Goal: Task Accomplishment & Management: Complete application form

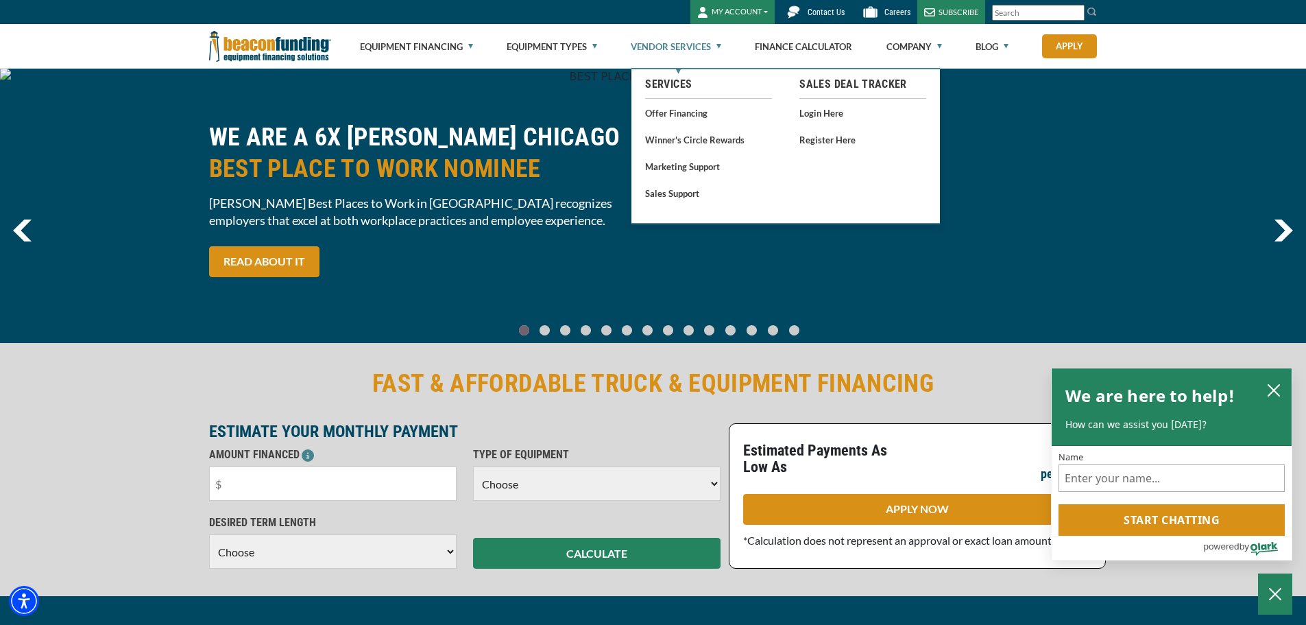
click at [719, 43] on link "Vendor Services" at bounding box center [676, 47] width 91 height 44
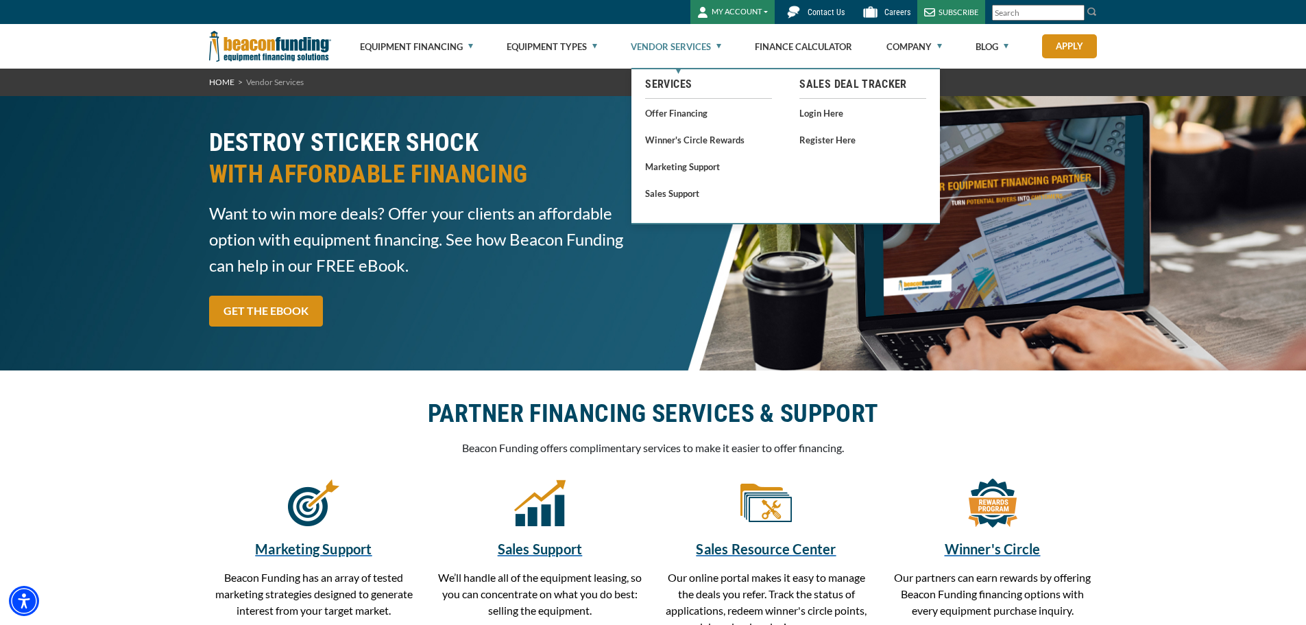
click at [678, 48] on link "Vendor Services" at bounding box center [676, 47] width 91 height 44
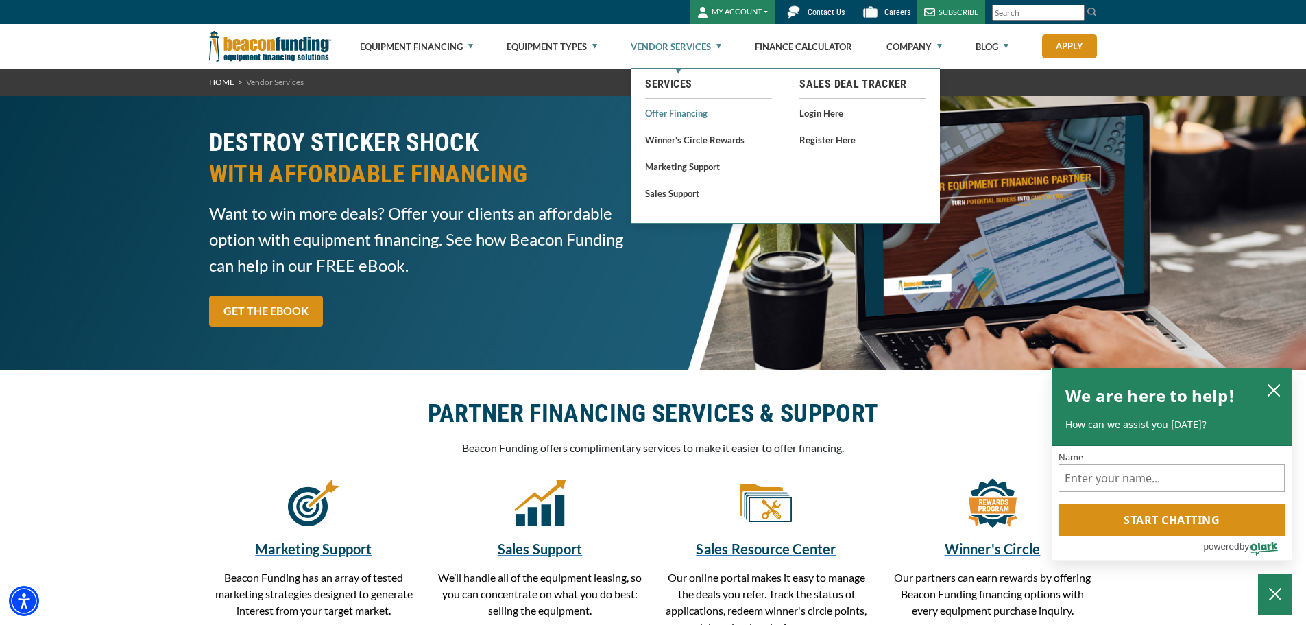
click at [688, 112] on link "Offer Financing" at bounding box center [708, 112] width 127 height 17
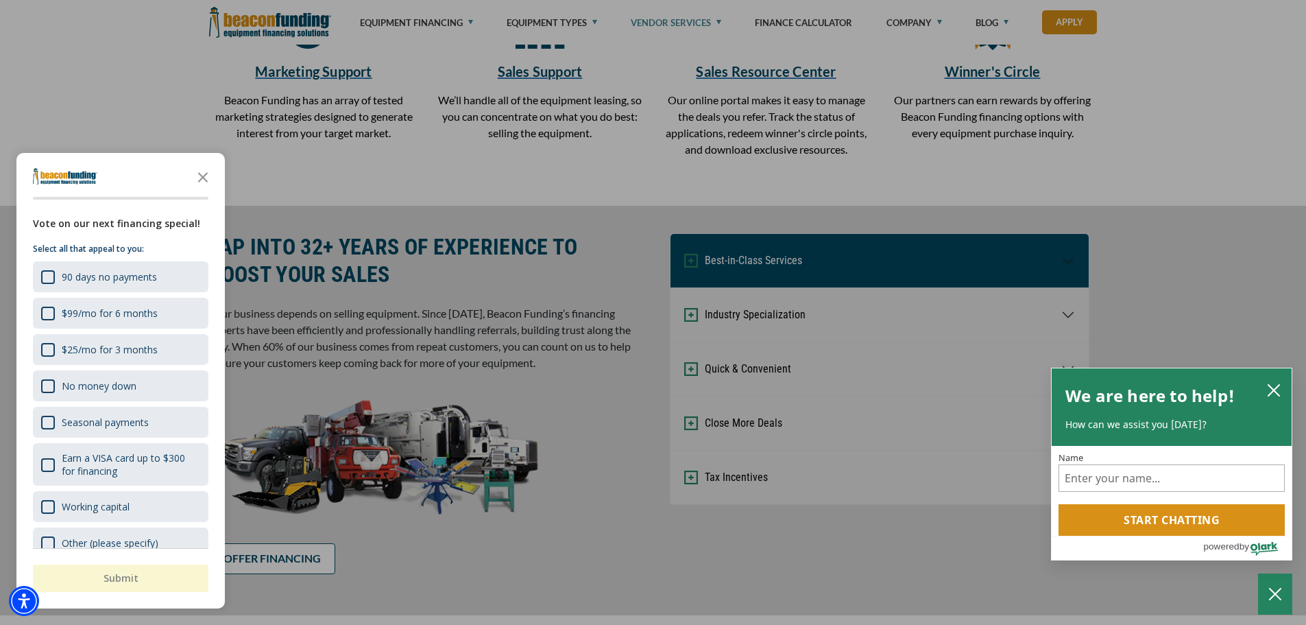
scroll to position [480, 0]
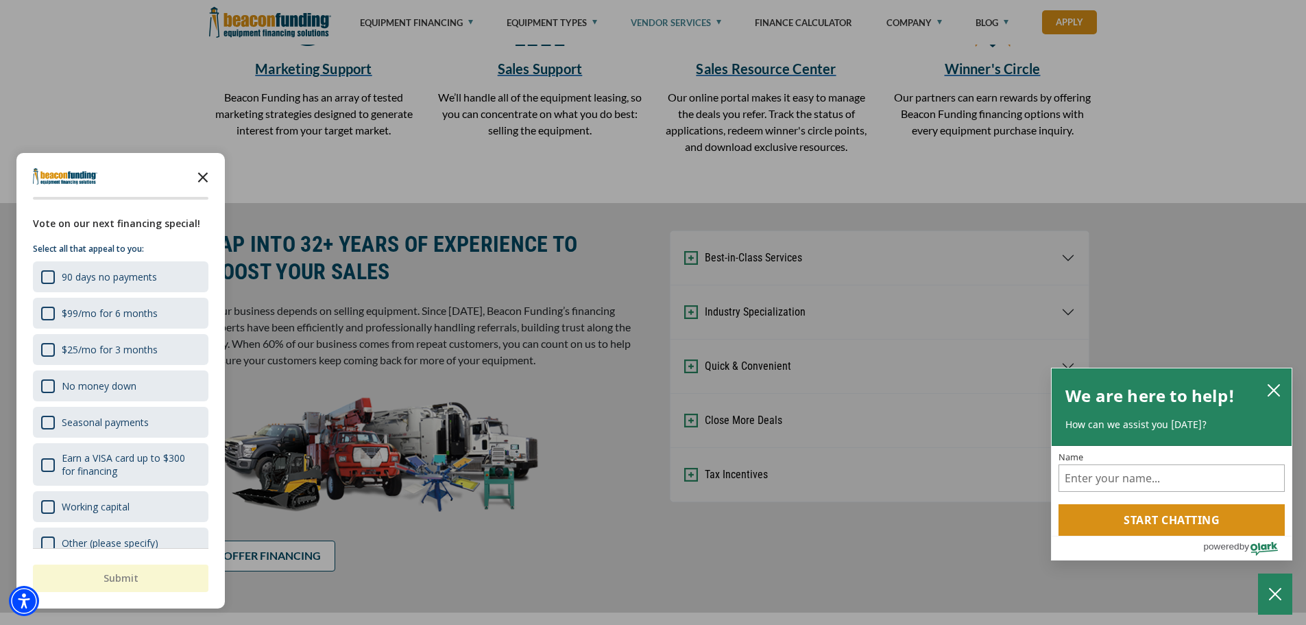
click at [201, 171] on icon "Close the survey" at bounding box center [202, 176] width 27 height 27
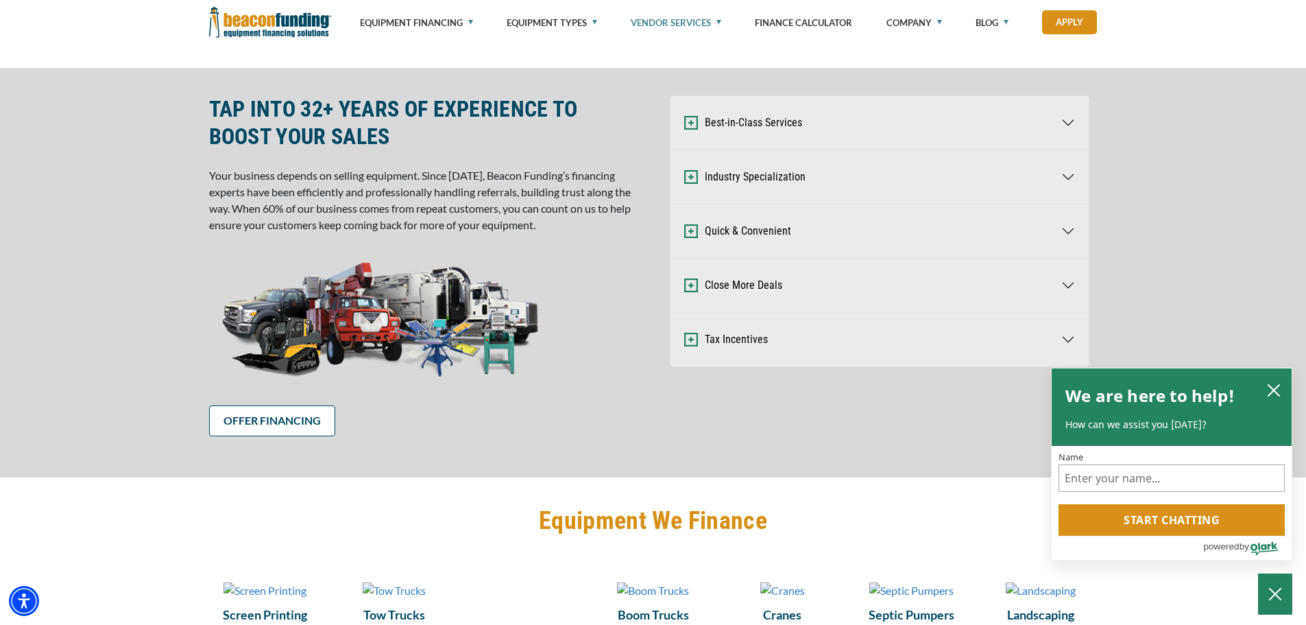
scroll to position [617, 0]
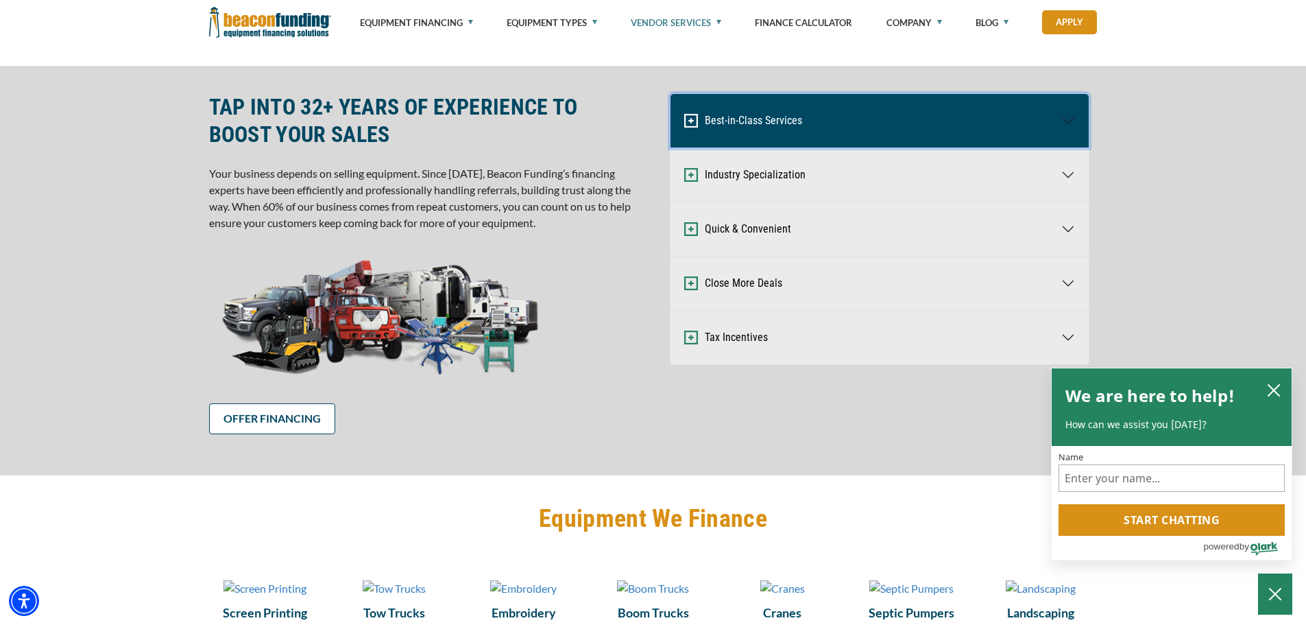
click at [1071, 119] on button "Best-in-Class Services" at bounding box center [880, 120] width 418 height 53
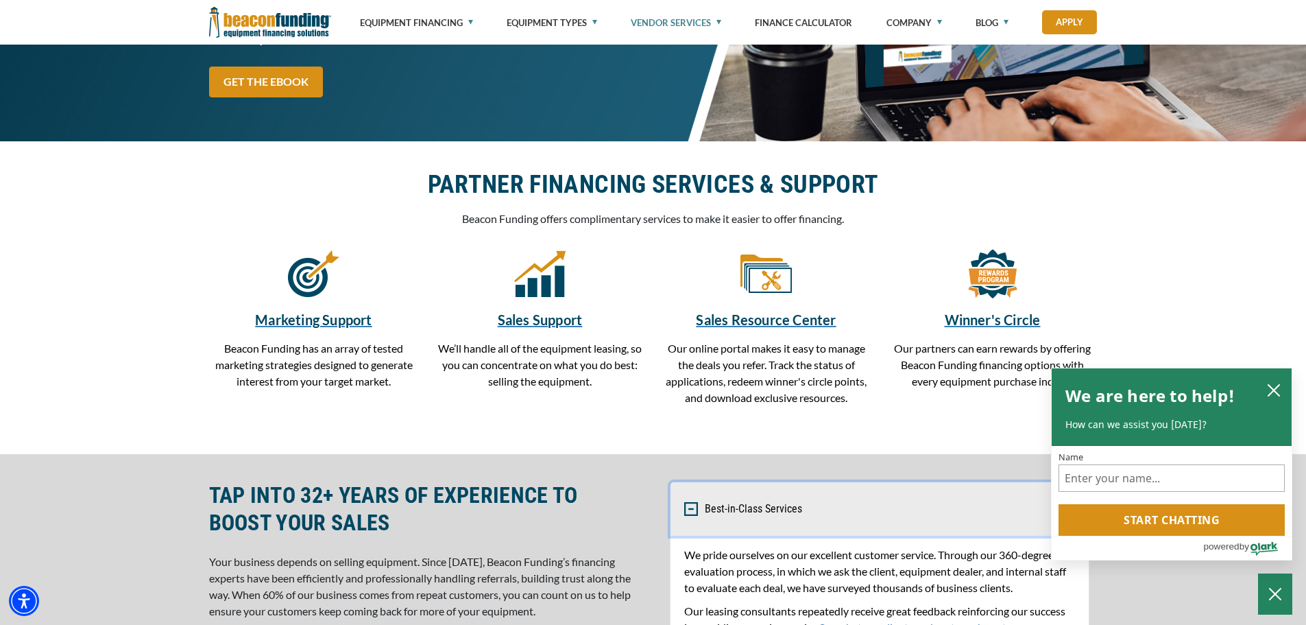
scroll to position [137, 0]
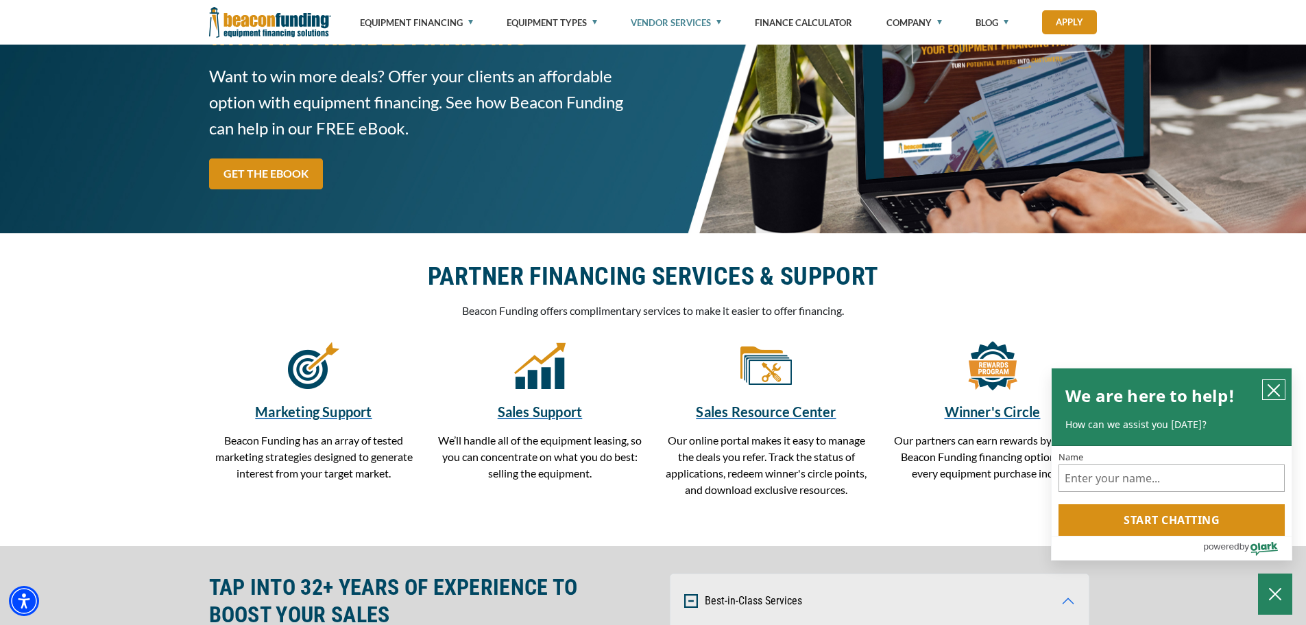
click at [1278, 387] on icon "close chatbox" at bounding box center [1274, 390] width 14 height 14
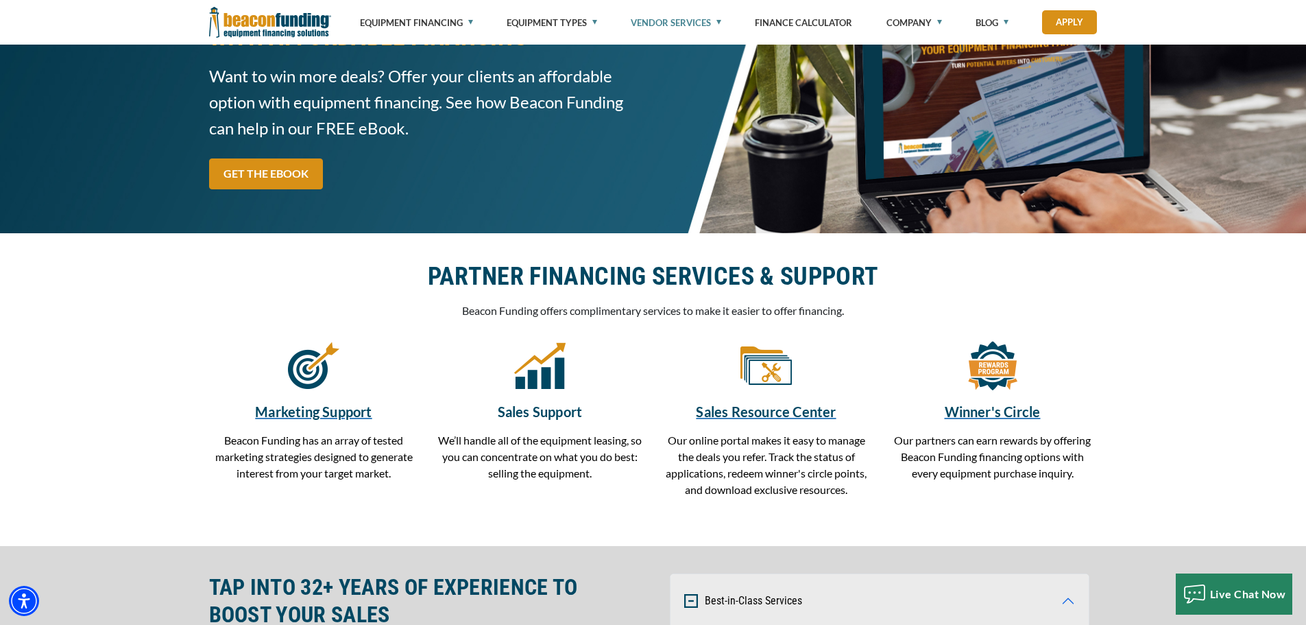
click at [541, 410] on h5 "Sales Support" at bounding box center [540, 411] width 210 height 21
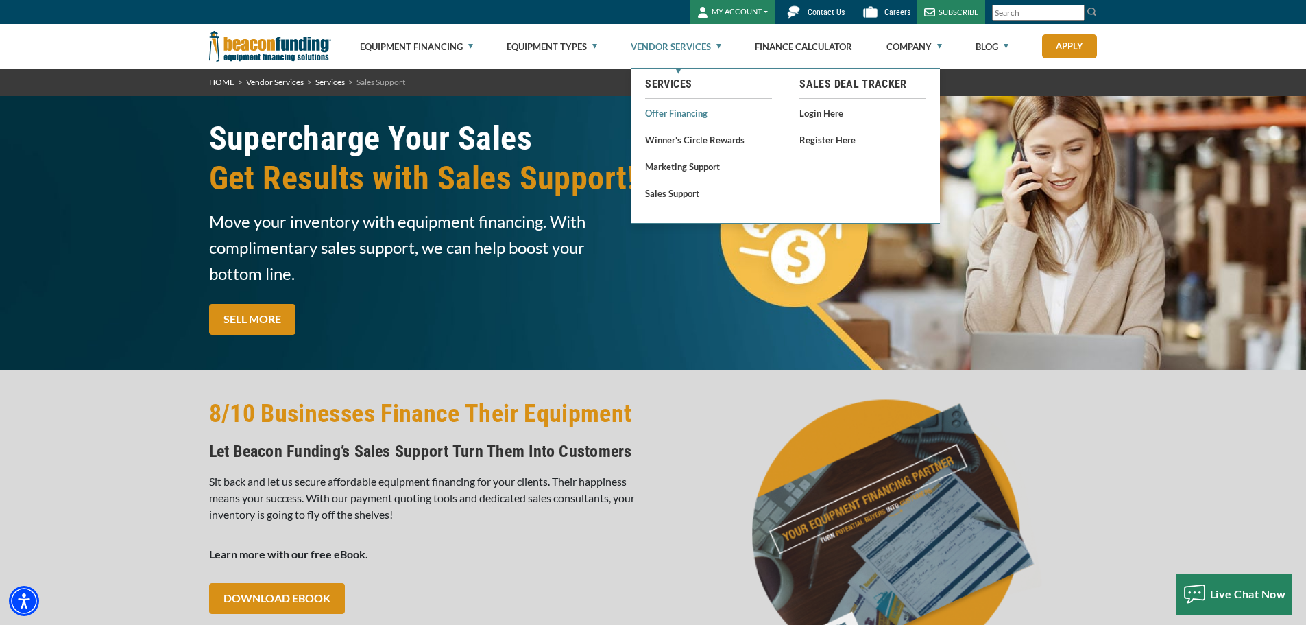
click at [678, 115] on link "Offer Financing" at bounding box center [708, 112] width 127 height 17
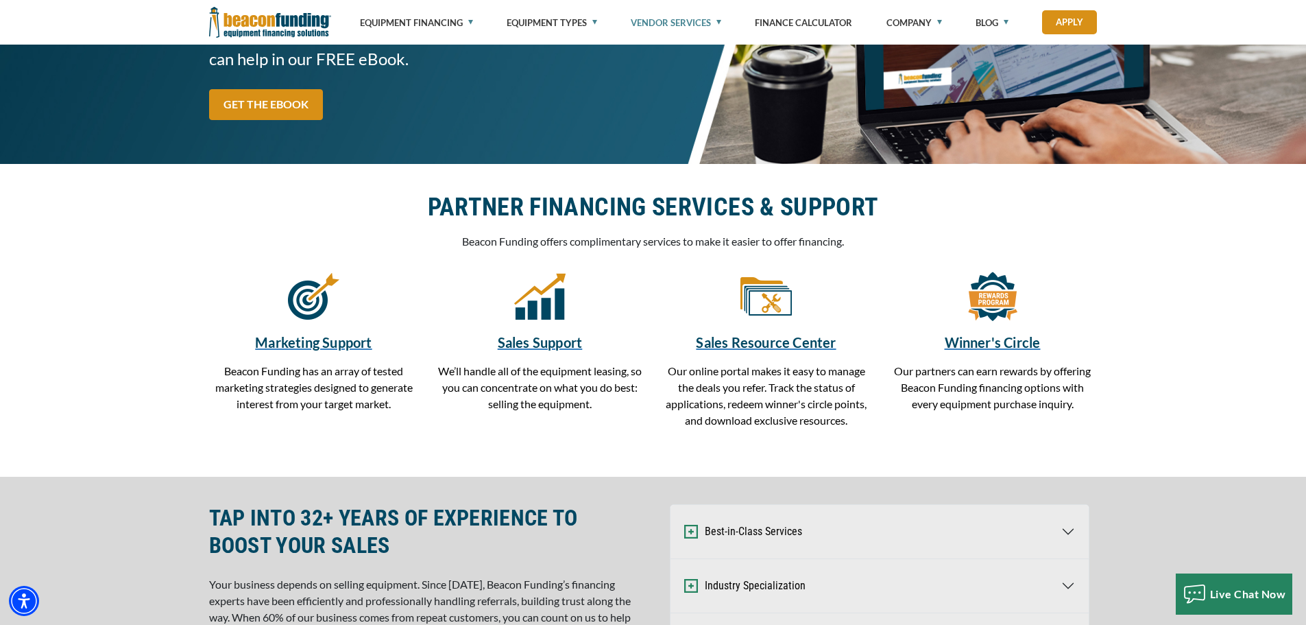
scroll to position [206, 0]
click at [1079, 16] on link "Apply" at bounding box center [1069, 22] width 55 height 24
